Goal: Information Seeking & Learning: Learn about a topic

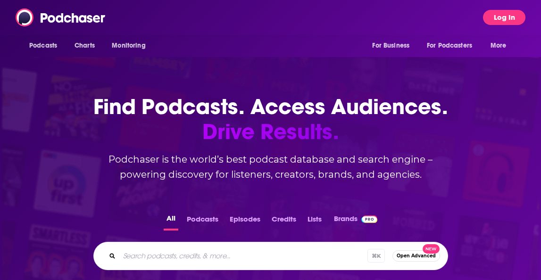
click at [499, 18] on button "Log In" at bounding box center [504, 17] width 42 height 15
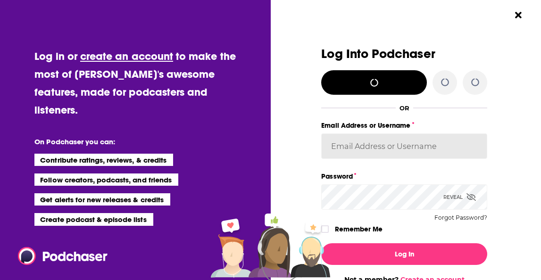
type input "[PERSON_NAME][EMAIL_ADDRESS][PERSON_NAME][DOMAIN_NAME]"
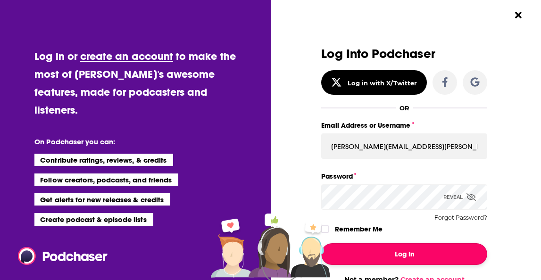
click at [396, 250] on button "Log In" at bounding box center [404, 254] width 166 height 22
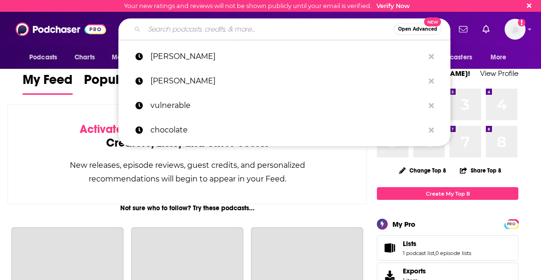
click at [192, 30] on input "Search podcasts, credits, & more..." at bounding box center [269, 29] width 250 height 15
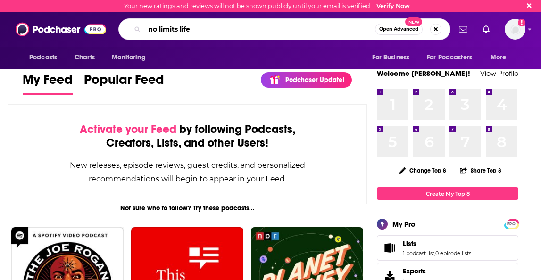
type input "no limits life"
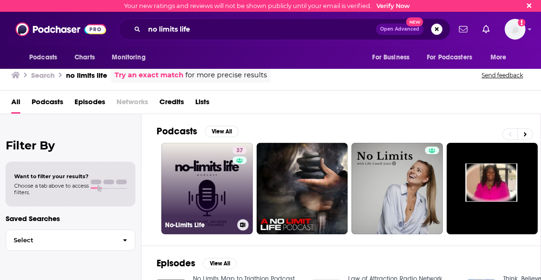
click at [199, 200] on link "37 No-Limits Life" at bounding box center [207, 189] width 92 height 92
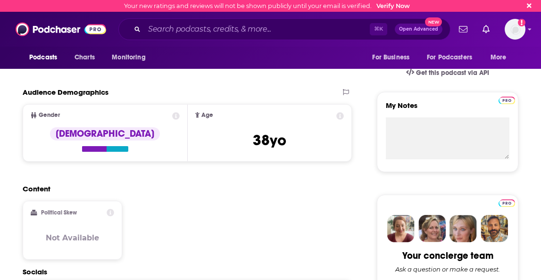
scroll to position [296, 0]
